Goal: Task Accomplishment & Management: Use online tool/utility

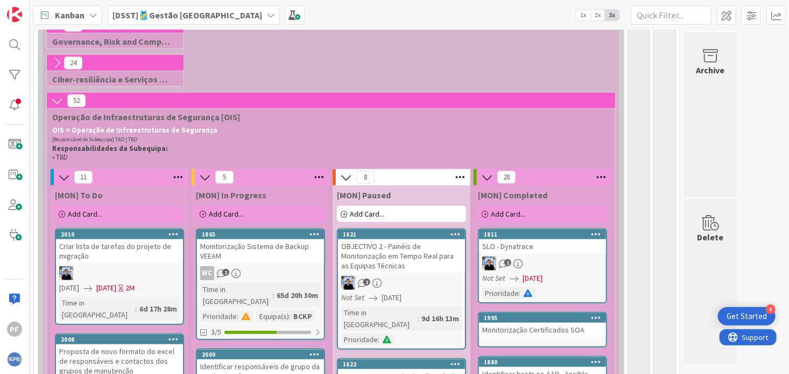
scroll to position [377, 0]
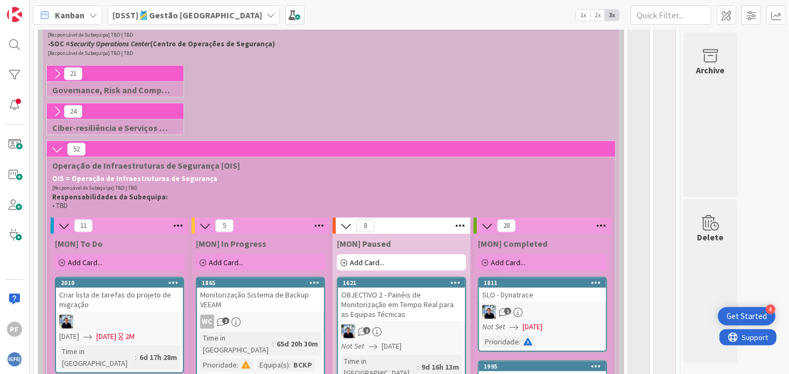
click at [54, 153] on icon at bounding box center [57, 149] width 12 height 12
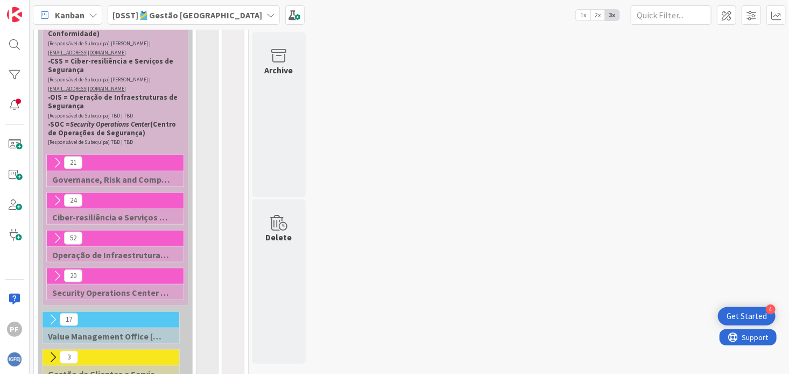
scroll to position [432, 0]
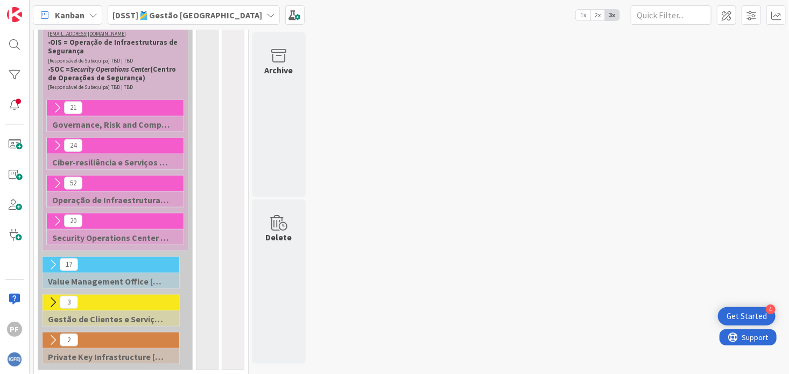
click at [56, 220] on icon at bounding box center [57, 221] width 12 height 12
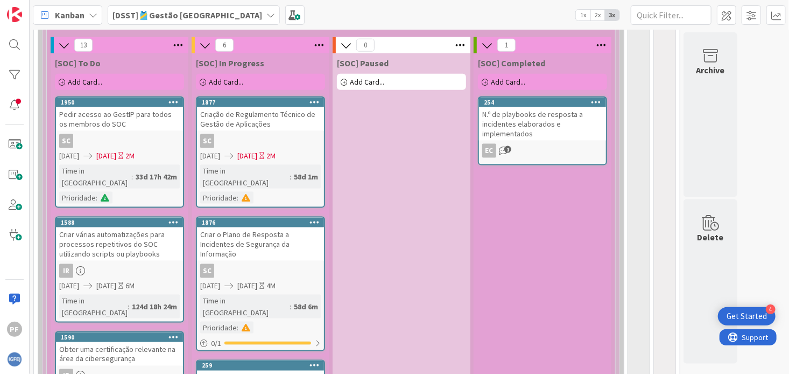
scroll to position [637, 0]
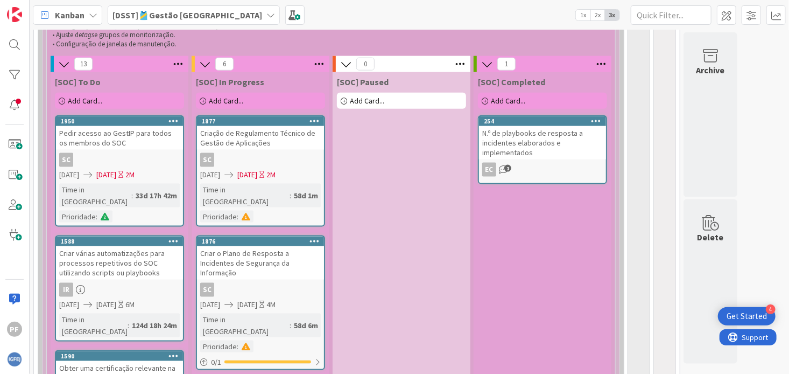
click at [125, 80] on div "[SOC] To Do" at bounding box center [119, 81] width 129 height 11
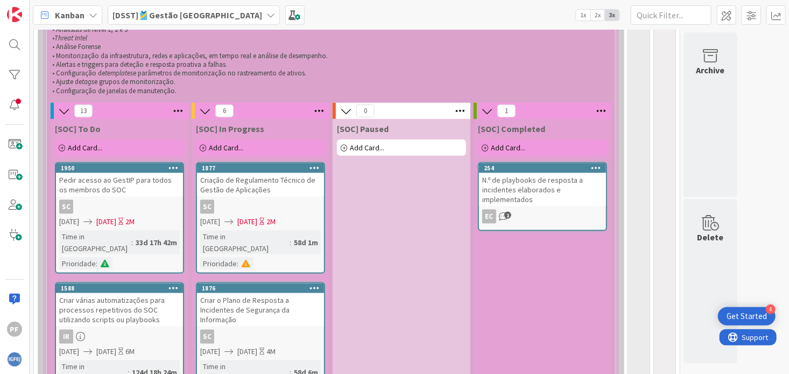
scroll to position [583, 0]
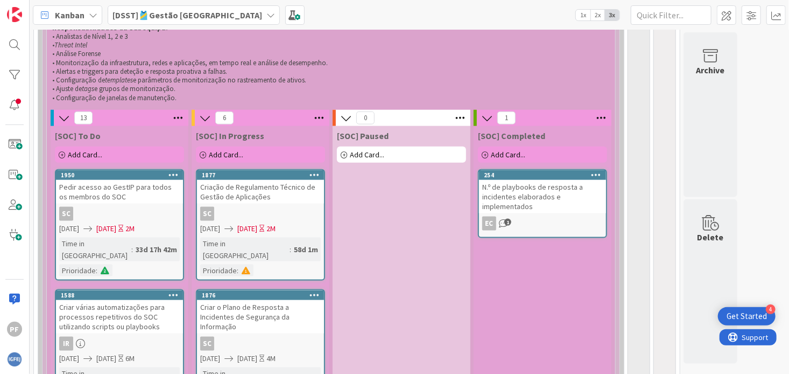
click at [72, 157] on span "Add Card..." at bounding box center [85, 155] width 34 height 10
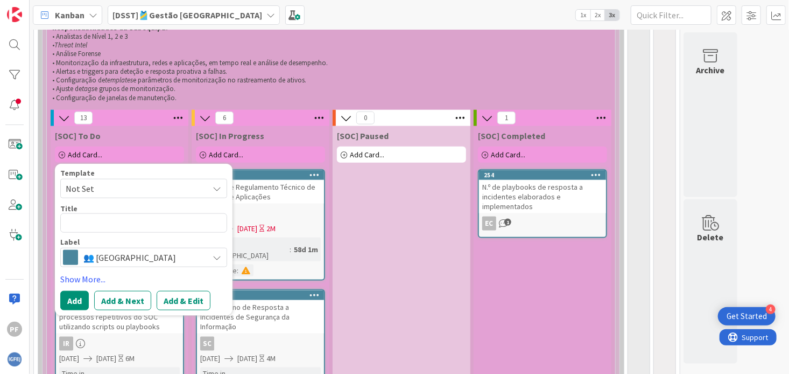
type textarea "x"
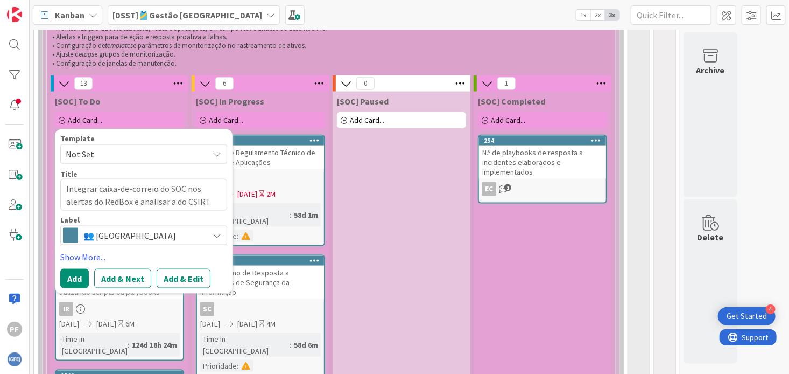
scroll to position [637, 0]
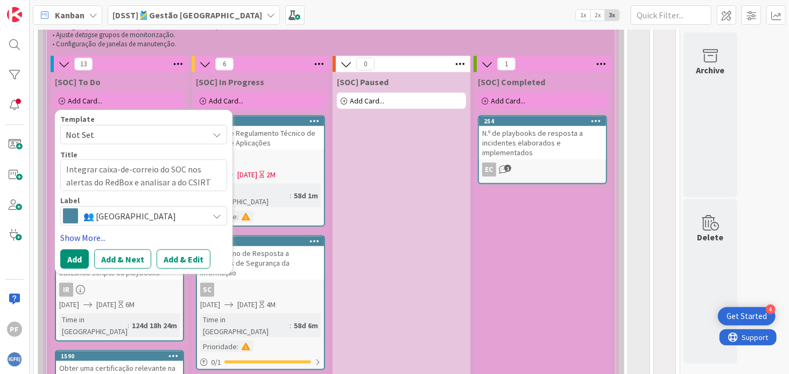
type textarea "Integrar caixa-de-correio do SOC nos alertas do RedBox e analisar a do CSIRT"
click at [84, 240] on link "Show More..." at bounding box center [143, 237] width 167 height 13
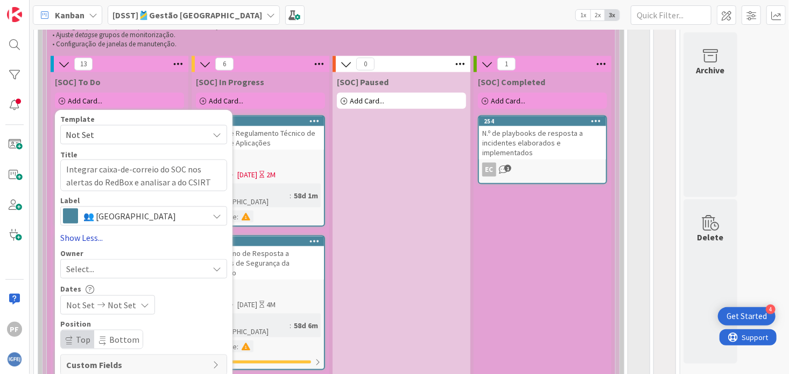
type textarea "x"
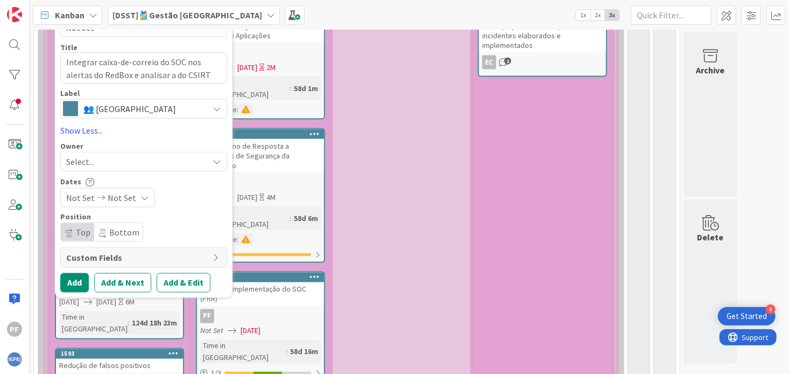
scroll to position [745, 0]
click at [108, 161] on div "Select..." at bounding box center [137, 160] width 142 height 13
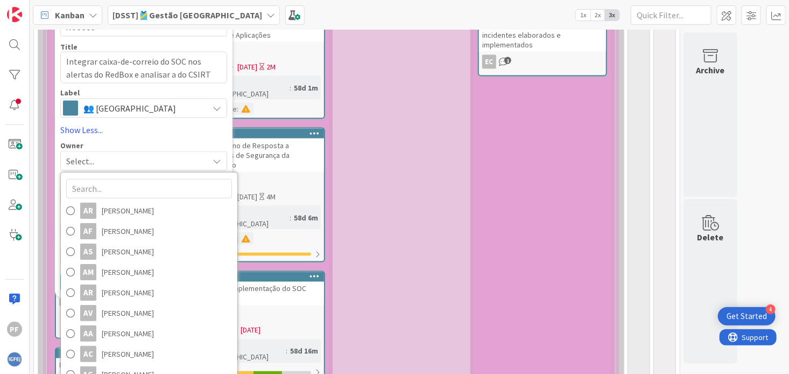
click at [109, 164] on div "Select..." at bounding box center [137, 160] width 142 height 13
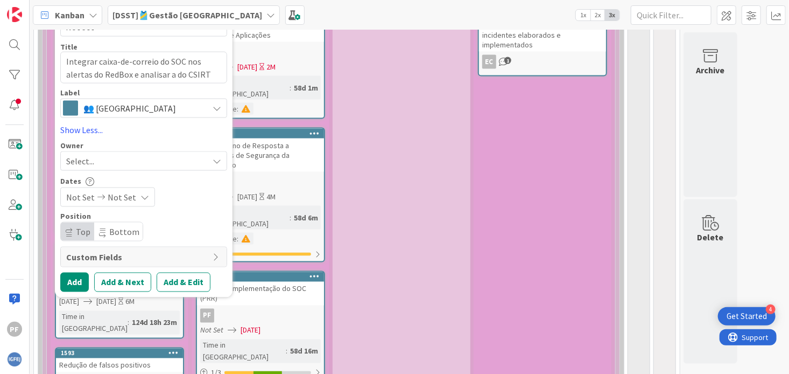
click at [109, 167] on div "Select..." at bounding box center [137, 160] width 142 height 13
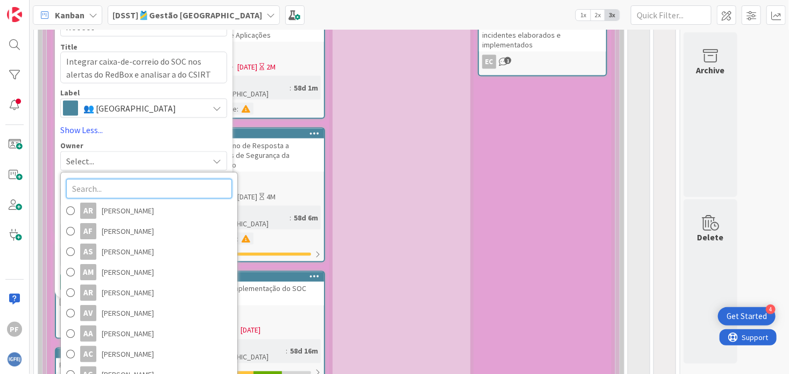
click at [105, 196] on input "text" at bounding box center [149, 188] width 166 height 19
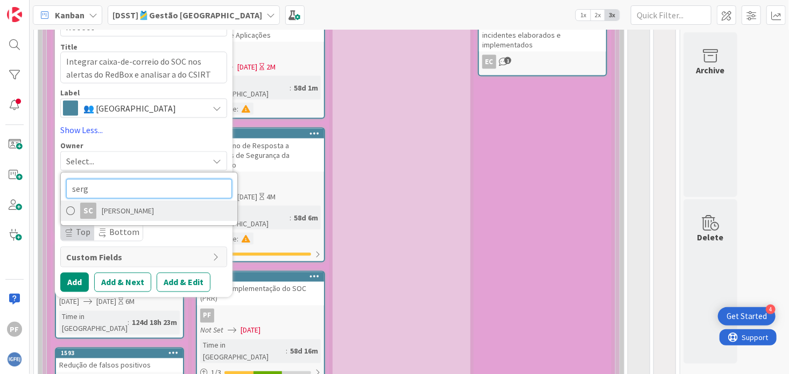
type input "serg"
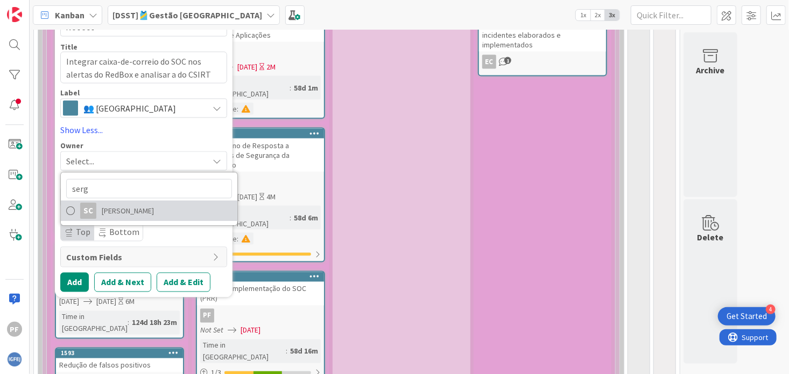
click at [104, 213] on span "[PERSON_NAME]" at bounding box center [128, 211] width 52 height 16
type textarea "x"
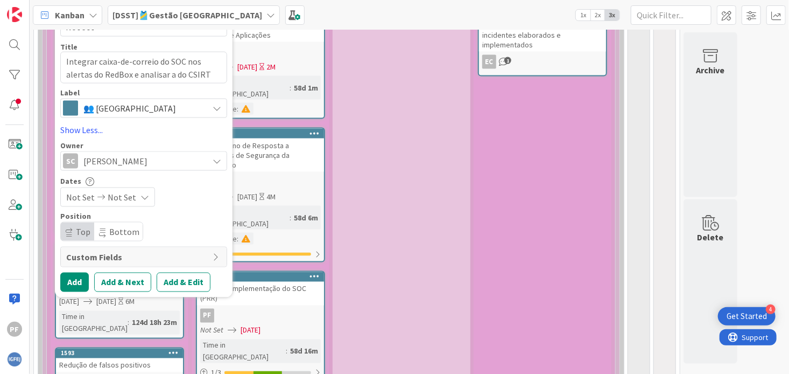
click at [99, 196] on icon at bounding box center [101, 197] width 13 height 8
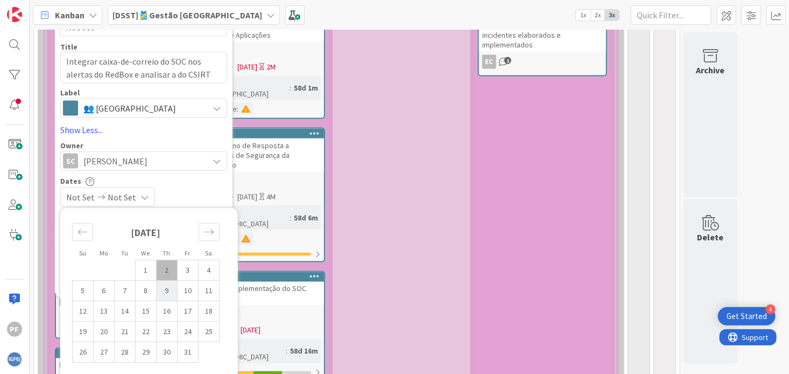
click at [165, 295] on td "9" at bounding box center [167, 290] width 21 height 20
type input "[DATE]"
type textarea "x"
click at [166, 267] on td "2" at bounding box center [167, 270] width 21 height 20
type input "[DATE]"
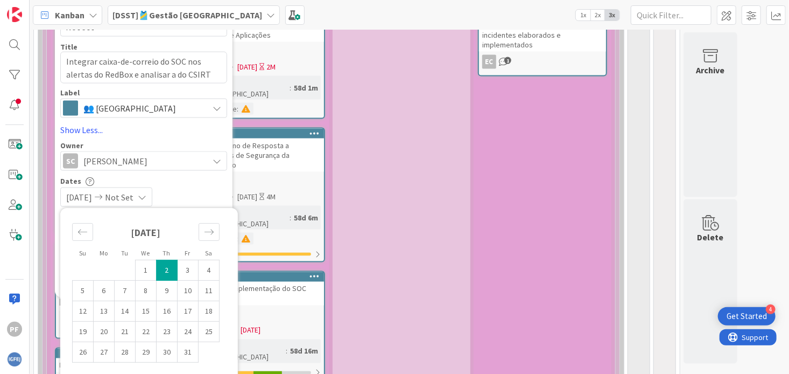
type textarea "x"
click at [80, 235] on icon "Move backward to switch to the previous month." at bounding box center [83, 232] width 10 height 10
click at [185, 331] on td "26" at bounding box center [188, 331] width 21 height 20
type input "[DATE]"
type textarea "x"
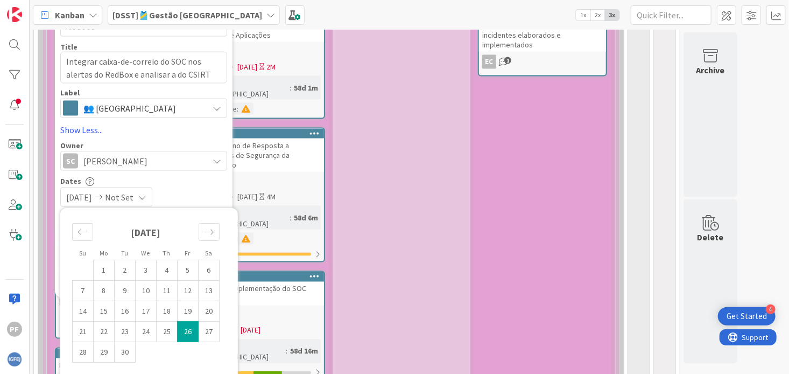
click at [176, 195] on div "[DATE] Not Set" at bounding box center [143, 196] width 167 height 19
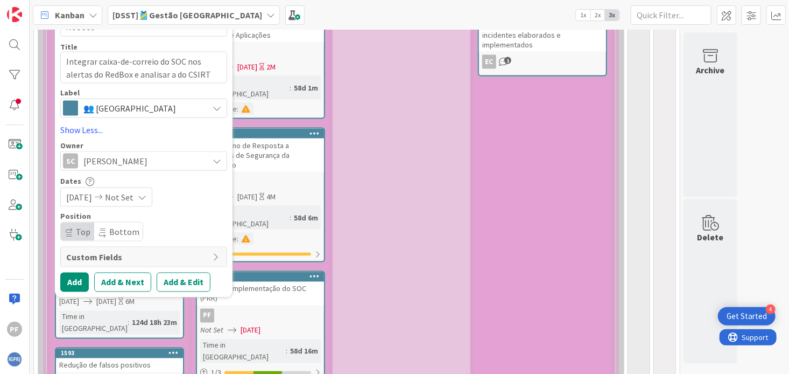
click at [146, 201] on icon at bounding box center [142, 197] width 9 height 9
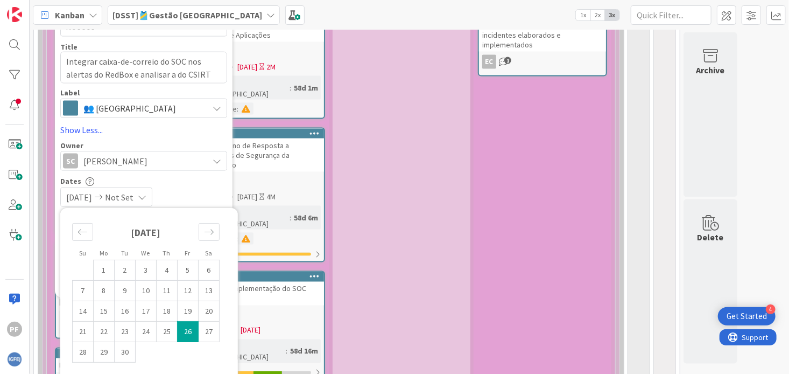
click at [133, 196] on span "Not Set" at bounding box center [119, 197] width 29 height 13
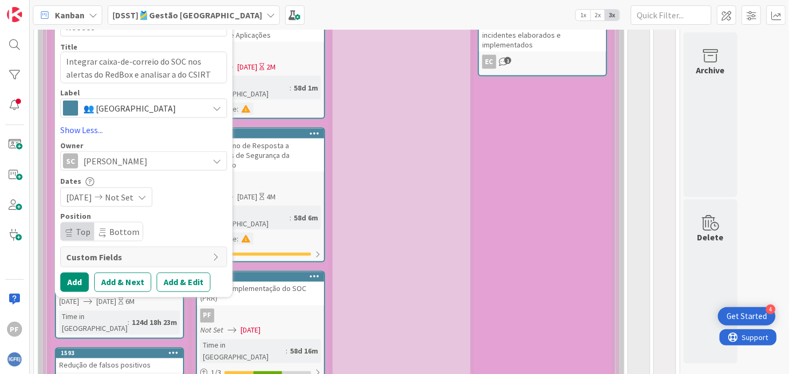
click at [133, 196] on span "Not Set" at bounding box center [119, 197] width 29 height 13
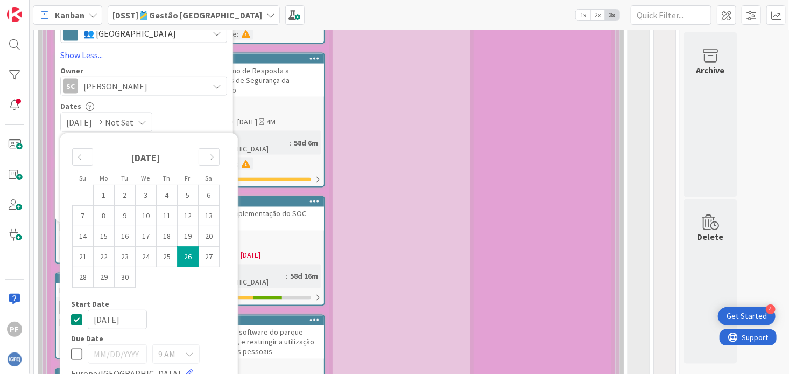
scroll to position [853, 0]
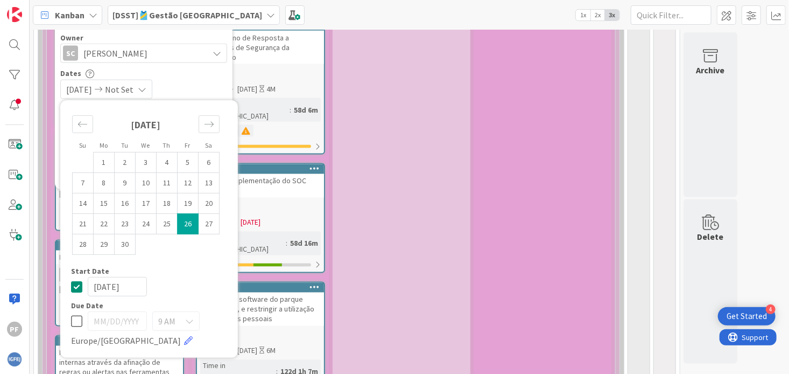
click at [74, 321] on icon at bounding box center [76, 321] width 11 height 13
type input "[DATE]"
type textarea "x"
click at [214, 126] on div "Move forward to switch to the next month." at bounding box center [209, 125] width 21 height 18
click at [165, 189] on td "9" at bounding box center [167, 183] width 21 height 20
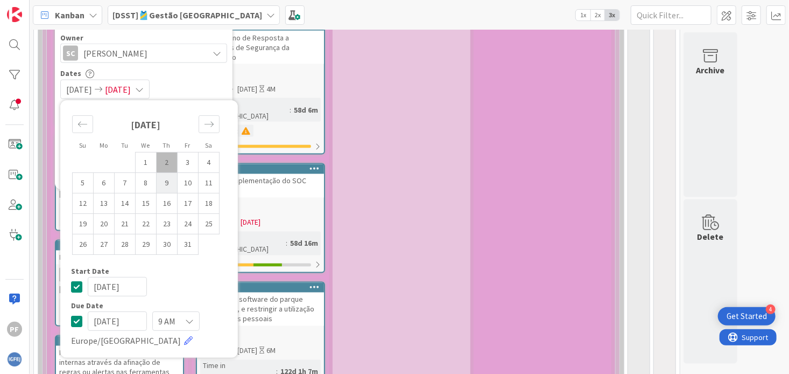
type input "[DATE]"
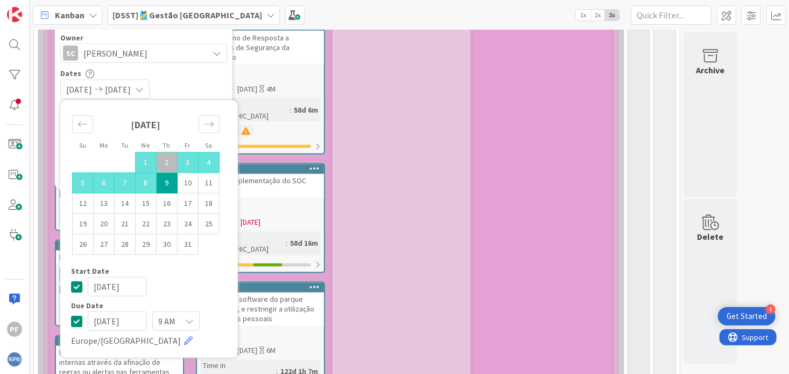
click at [207, 84] on div "[DATE] [DATE]" at bounding box center [143, 89] width 167 height 19
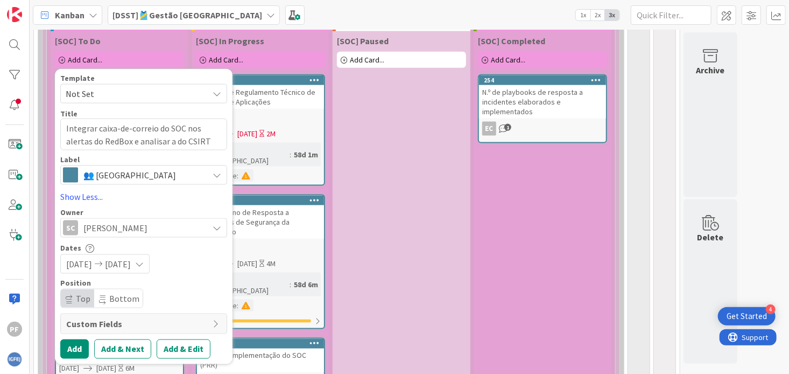
scroll to position [745, 0]
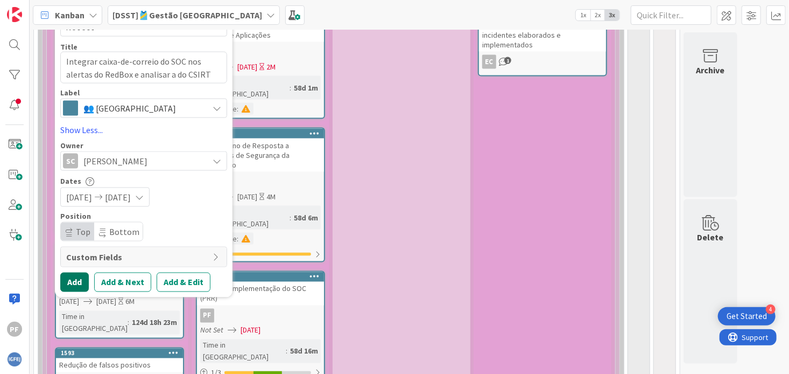
click at [73, 285] on button "Add" at bounding box center [74, 281] width 29 height 19
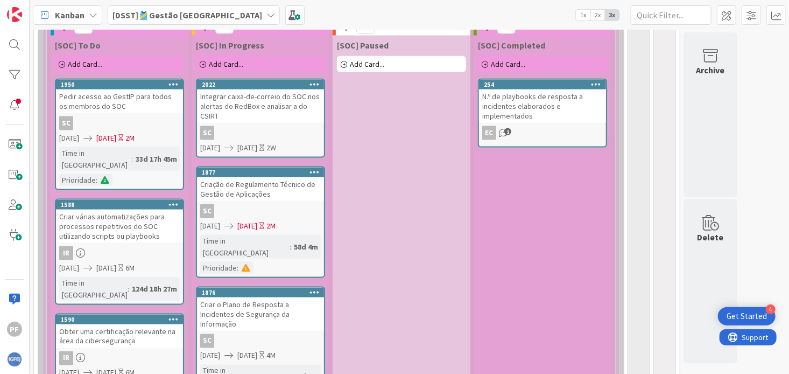
scroll to position [656, 0]
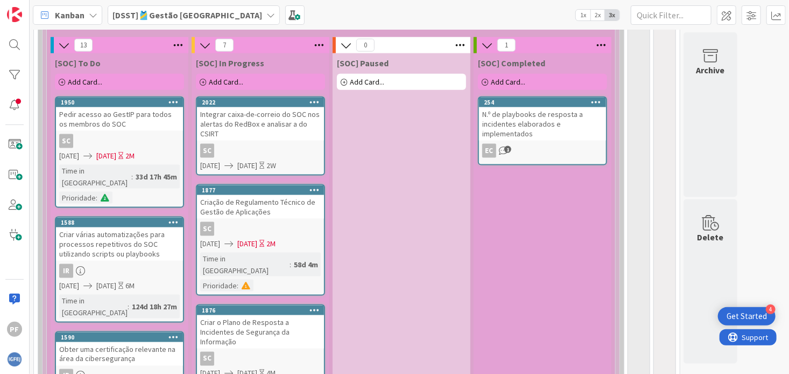
click at [136, 65] on div "[SOC] To Do" at bounding box center [119, 63] width 129 height 11
click at [223, 82] on span "Add Card..." at bounding box center [226, 82] width 34 height 10
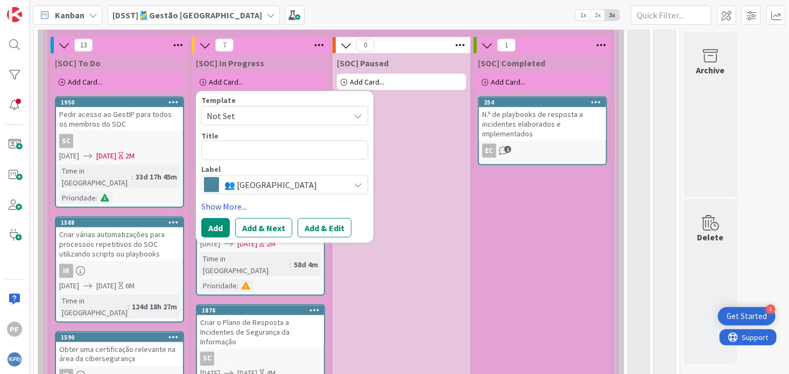
click at [243, 150] on textarea at bounding box center [284, 149] width 167 height 19
type textarea "x"
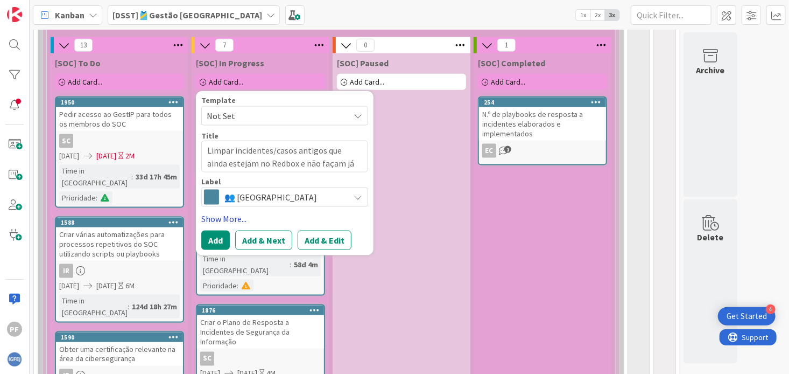
type textarea "Limpar incidentes/casos antigos que ainda estejam no Redbox e não façam já sent…"
click at [229, 220] on link "Show More..." at bounding box center [284, 218] width 167 height 13
type textarea "x"
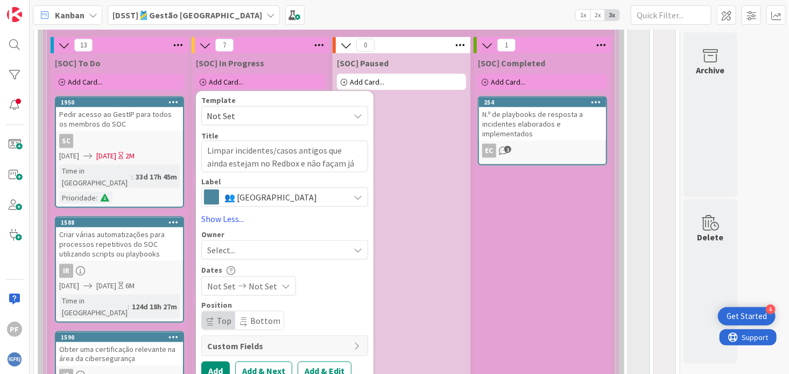
click at [248, 247] on div "Select..." at bounding box center [278, 249] width 142 height 13
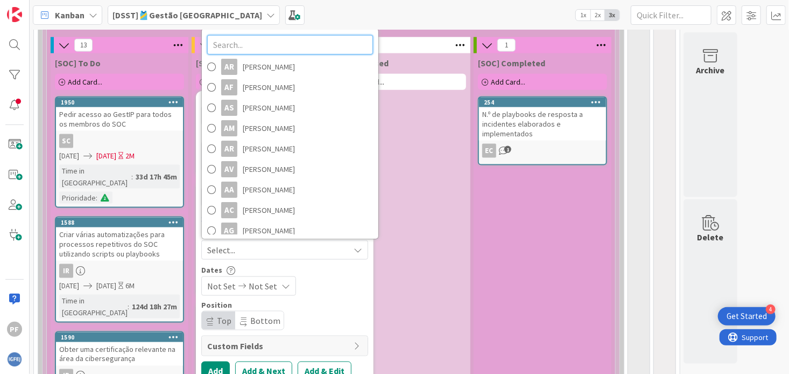
click at [236, 42] on input "text" at bounding box center [290, 45] width 166 height 19
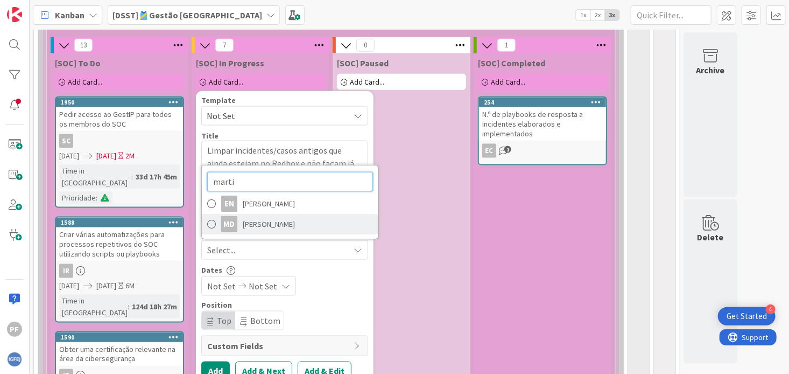
type input "marti"
click at [251, 222] on span "[PERSON_NAME]" at bounding box center [269, 224] width 52 height 16
type textarea "x"
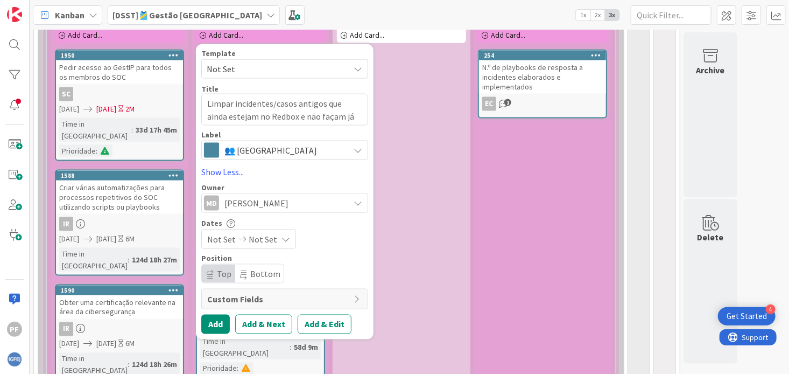
scroll to position [764, 0]
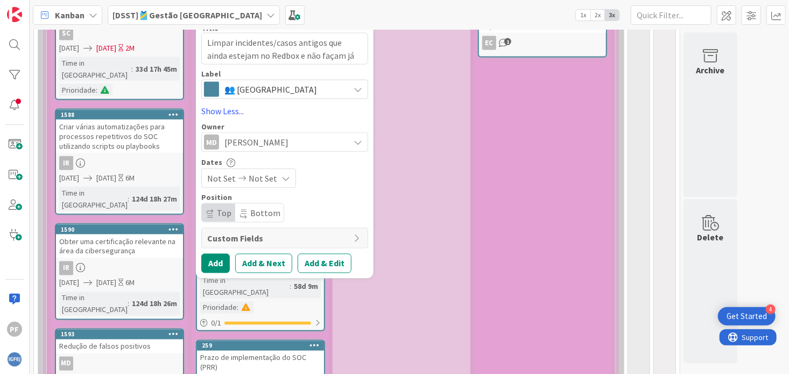
click at [276, 180] on div "Not Set Not Set" at bounding box center [248, 177] width 95 height 19
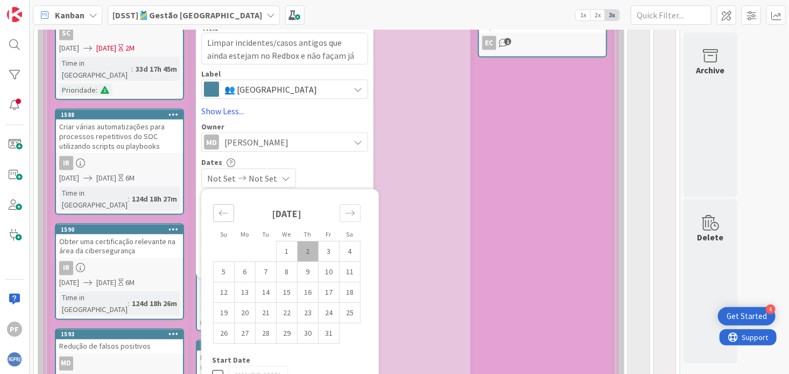
click at [219, 215] on icon "Move backward to switch to the previous month." at bounding box center [224, 213] width 10 height 10
click at [329, 313] on td "26" at bounding box center [329, 312] width 21 height 20
type input "[DATE]"
type textarea "x"
click at [349, 217] on icon "Move forward to switch to the next month." at bounding box center [350, 213] width 10 height 10
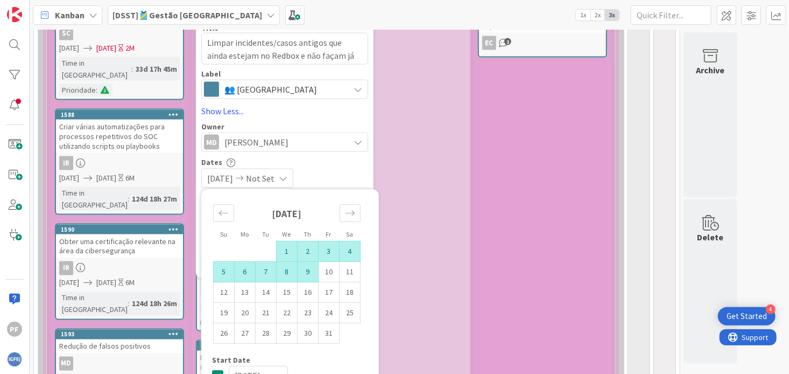
click at [306, 276] on td "9" at bounding box center [308, 272] width 21 height 20
type input "[DATE]"
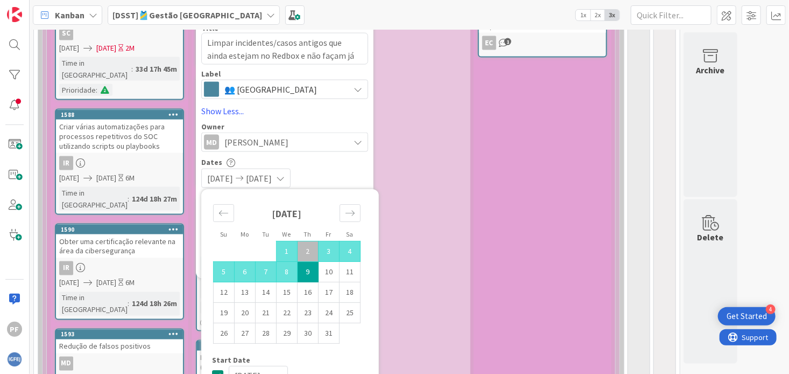
click at [341, 171] on div "[DATE] [DATE]" at bounding box center [284, 177] width 167 height 19
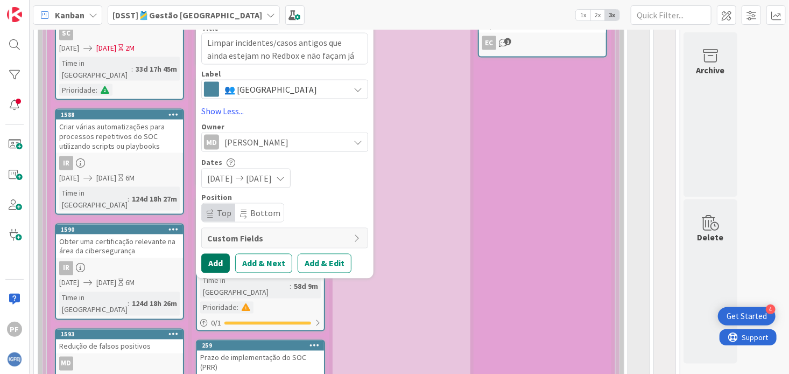
click at [212, 269] on button "Add" at bounding box center [215, 262] width 29 height 19
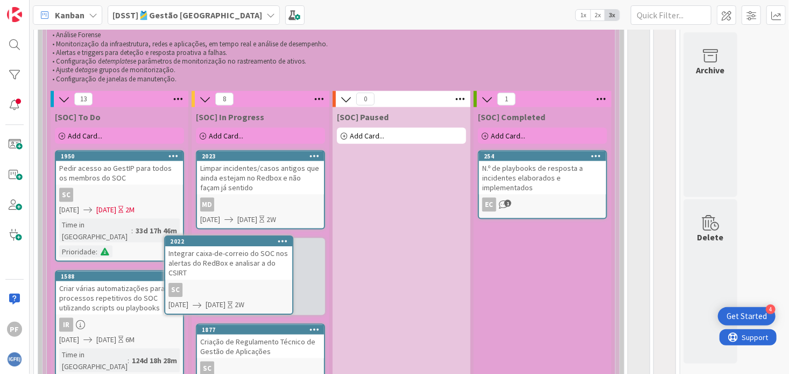
scroll to position [604, 0]
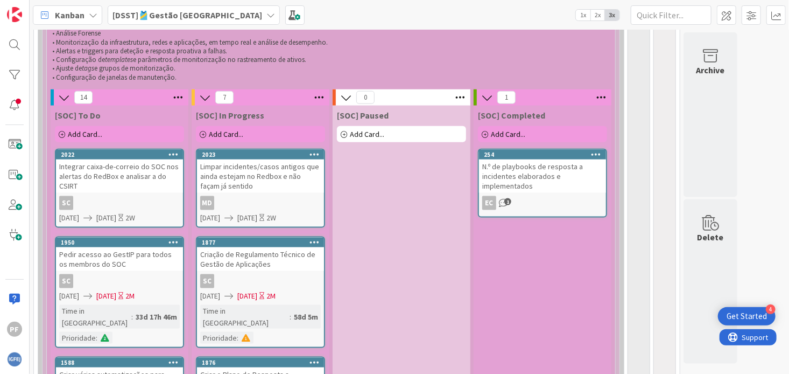
click at [82, 136] on span "Add Card..." at bounding box center [85, 134] width 34 height 10
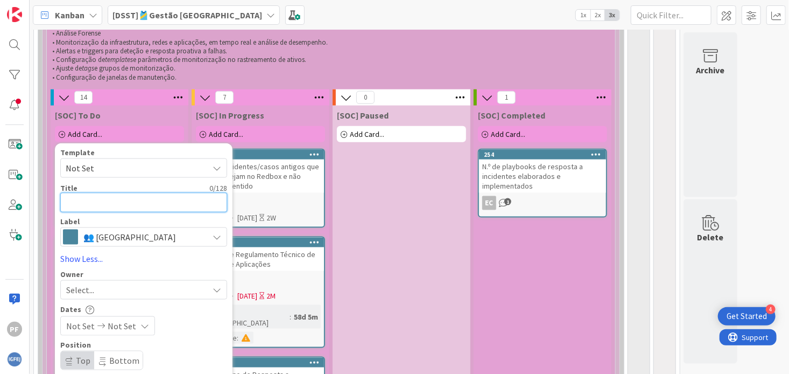
paste textarea "Testar o melhor processo possível para fazer reset à conta do utilizador"
type textarea "x"
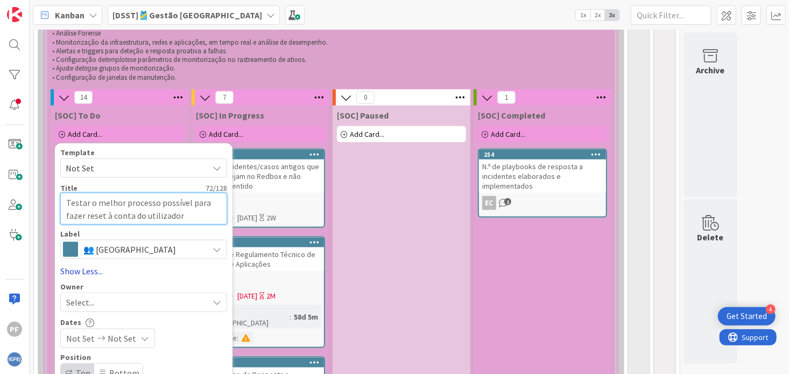
scroll to position [658, 0]
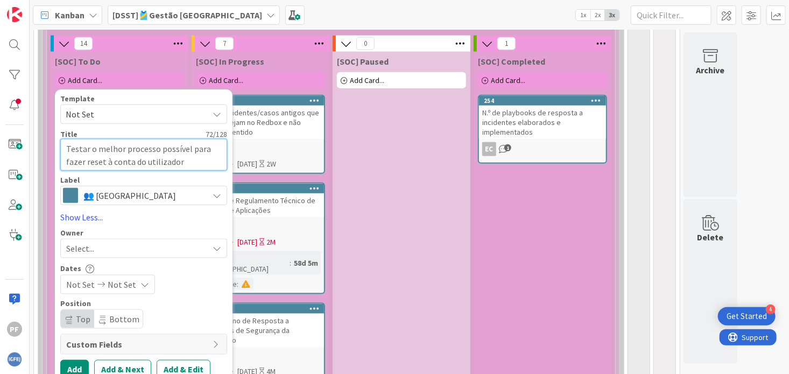
type textarea "Testar o melhor processo possível para fazer reset à conta do utilizador"
click at [124, 257] on div "Select..." at bounding box center [143, 247] width 167 height 19
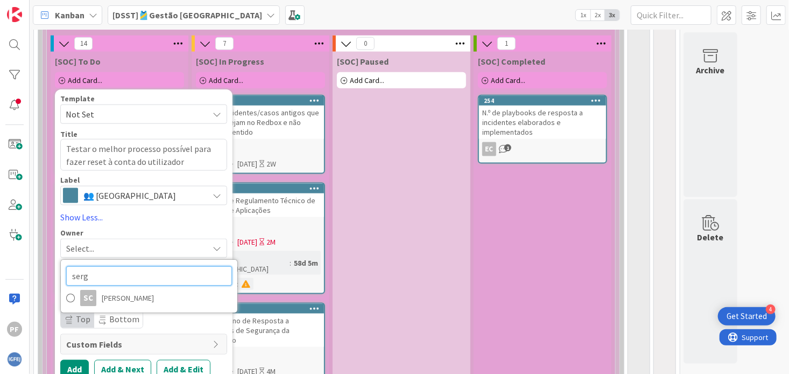
click at [125, 278] on input "serg" at bounding box center [149, 275] width 166 height 19
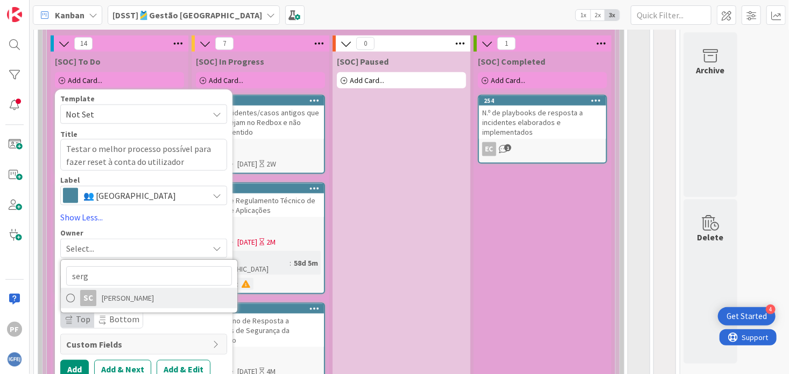
click at [127, 303] on span "[PERSON_NAME]" at bounding box center [128, 298] width 52 height 16
type textarea "x"
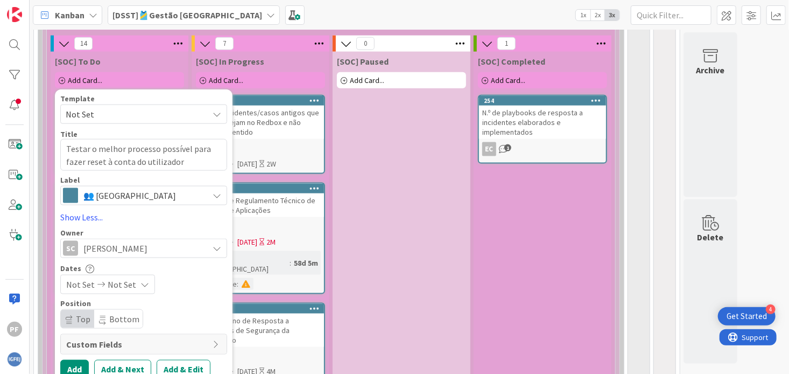
click at [143, 284] on icon at bounding box center [144, 284] width 9 height 9
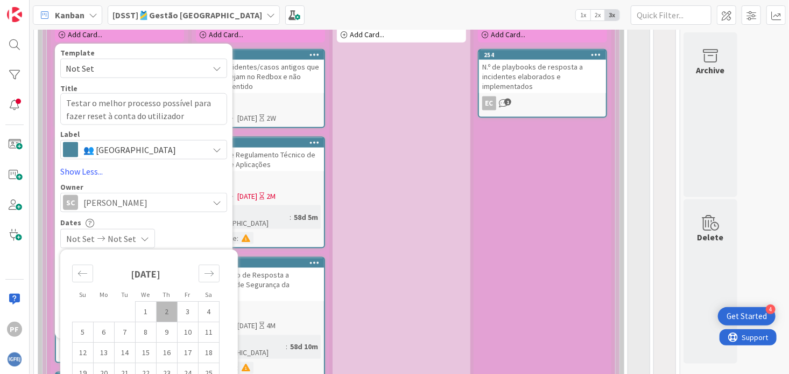
scroll to position [873, 0]
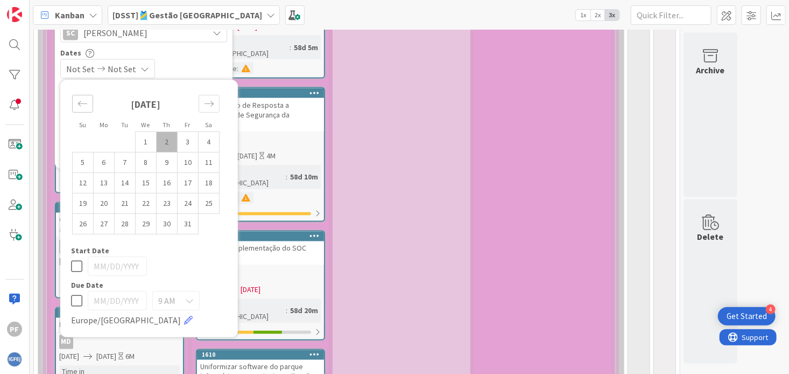
click at [87, 106] on div "Move backward to switch to the previous month." at bounding box center [82, 104] width 21 height 18
click at [187, 203] on td "26" at bounding box center [188, 203] width 21 height 20
type input "[DATE]"
type textarea "x"
click at [207, 106] on icon "Move forward to switch to the next month." at bounding box center [209, 104] width 10 height 10
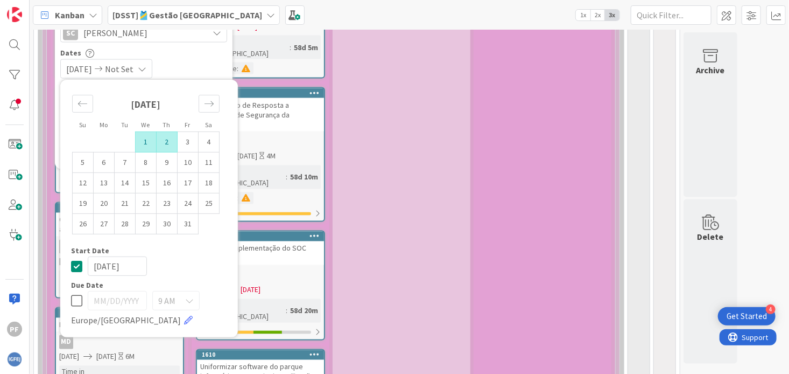
click at [163, 139] on td "2" at bounding box center [167, 142] width 21 height 20
type input "[DATE]"
type textarea "x"
click at [201, 65] on div "[DATE] [DATE]" at bounding box center [143, 68] width 167 height 19
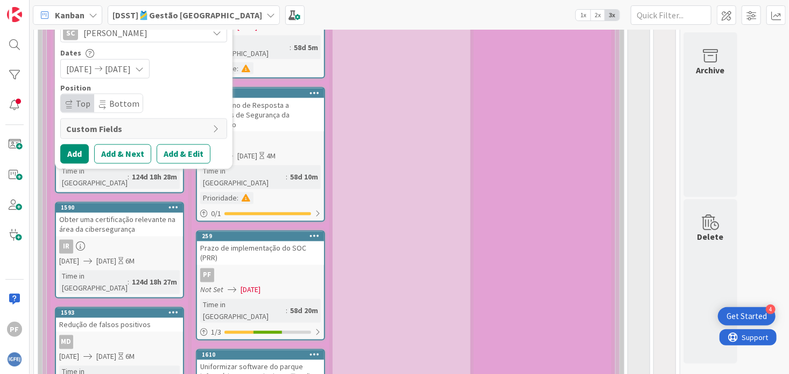
click at [144, 72] on icon at bounding box center [139, 69] width 9 height 9
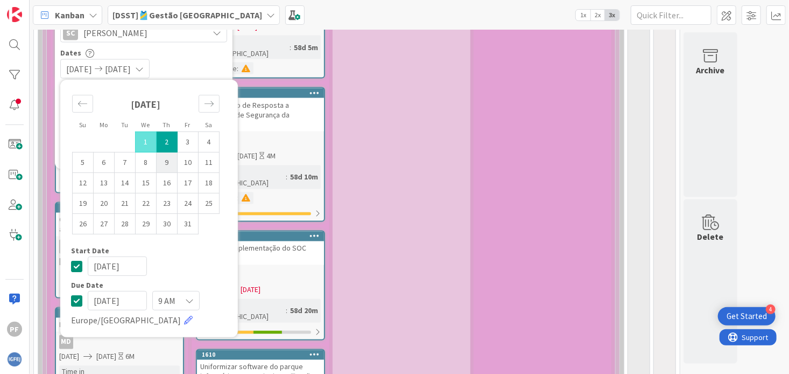
click at [171, 162] on td "9" at bounding box center [167, 162] width 21 height 20
type input "[DATE]"
type textarea "x"
click at [71, 102] on div "[DATE] 1 2 3 4 5 6 7 8 9 10 11 12 13 14 15 16 17 18 19 20 21 22 23 24 25 26 27 …" at bounding box center [145, 160] width 161 height 149
click at [82, 107] on icon "Move backward to switch to the previous month." at bounding box center [83, 104] width 10 height 10
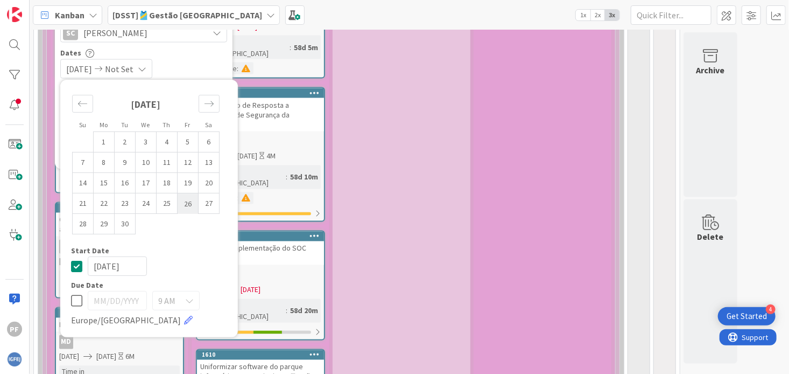
click at [185, 204] on td "26" at bounding box center [188, 203] width 21 height 20
type input "[DATE]"
type textarea "x"
click at [207, 109] on icon "Move forward to switch to the next month." at bounding box center [209, 104] width 10 height 10
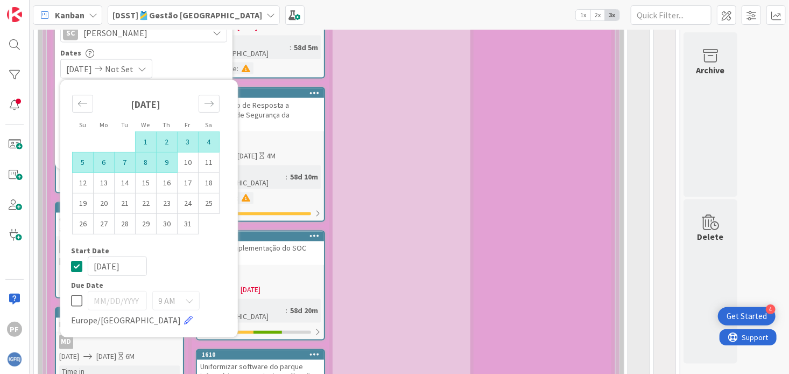
click at [168, 163] on td "9" at bounding box center [167, 162] width 21 height 20
type input "[DATE]"
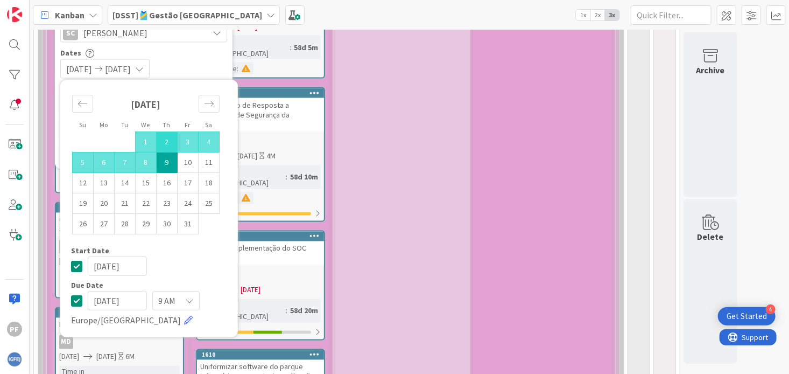
type textarea "x"
click at [190, 59] on div "Dates [DATE] [DATE] Su Mo Tu We Th Fr Sa [DATE] 1 2 3 4 5 6 7 8 9 10 11 12 13 1…" at bounding box center [143, 63] width 167 height 31
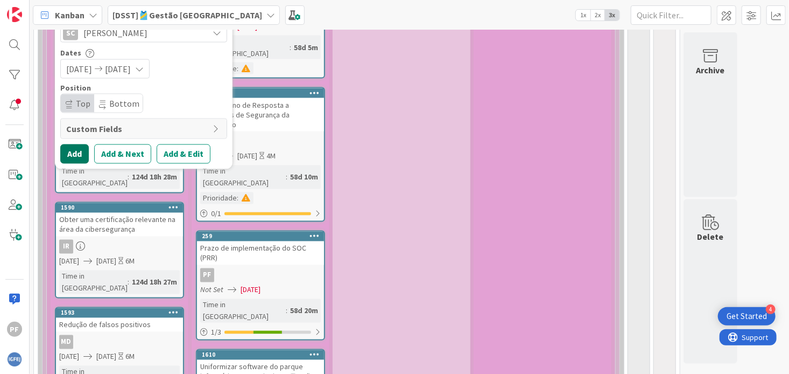
click at [68, 156] on button "Add" at bounding box center [74, 153] width 29 height 19
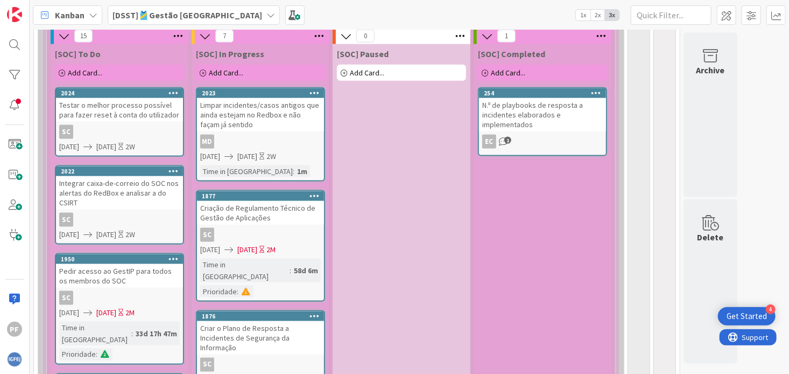
scroll to position [496, 0]
